Goal: Transaction & Acquisition: Purchase product/service

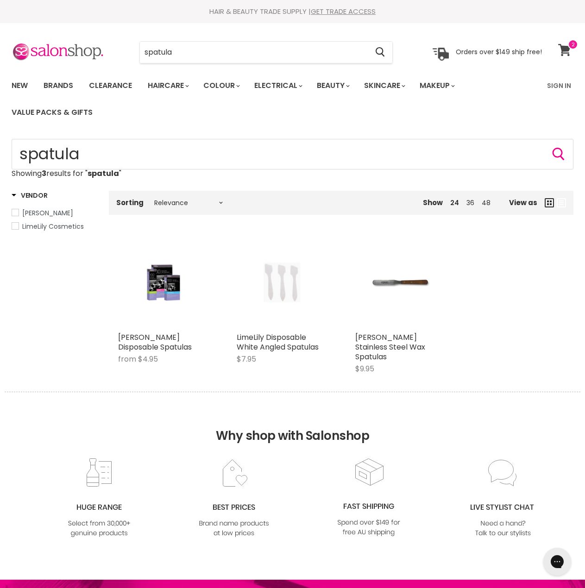
click at [568, 50] on icon at bounding box center [564, 50] width 13 height 12
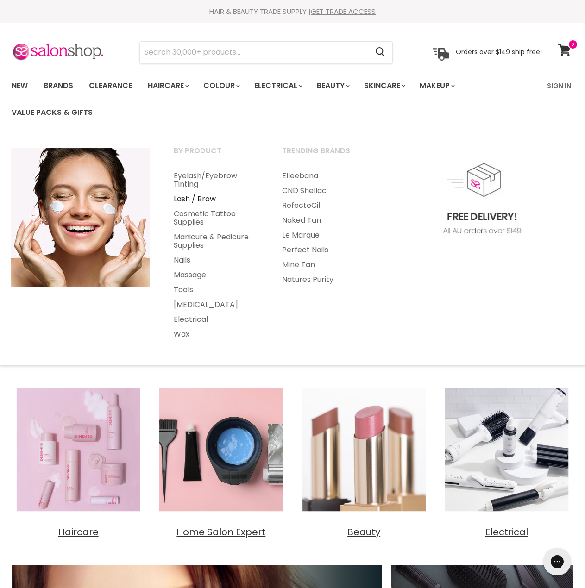
click at [207, 196] on link "Lash / Brow" at bounding box center [215, 199] width 106 height 15
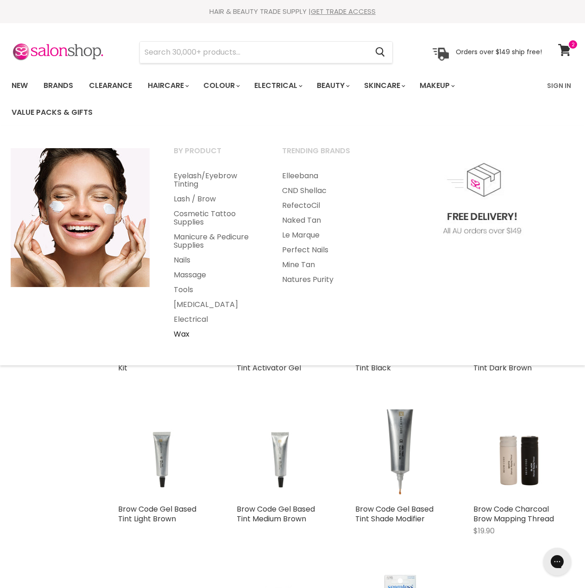
click at [185, 332] on link "Wax" at bounding box center [215, 334] width 106 height 15
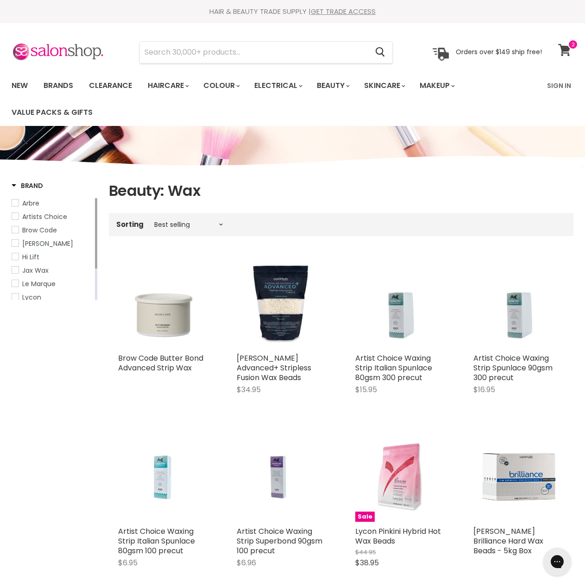
click at [563, 53] on icon at bounding box center [564, 50] width 13 height 12
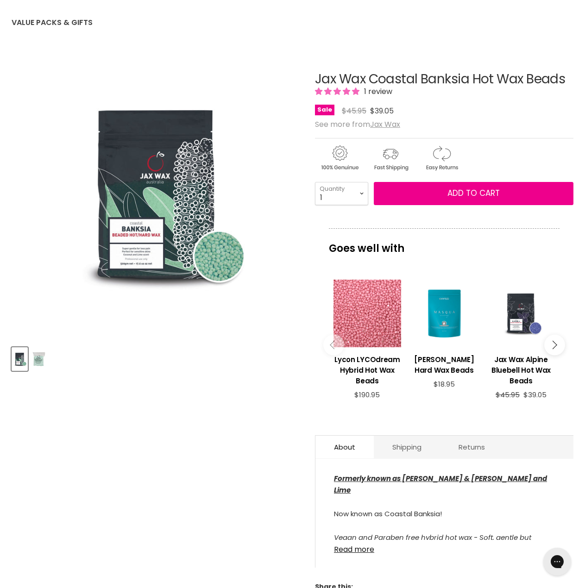
scroll to position [93, 0]
